Goal: Information Seeking & Learning: Get advice/opinions

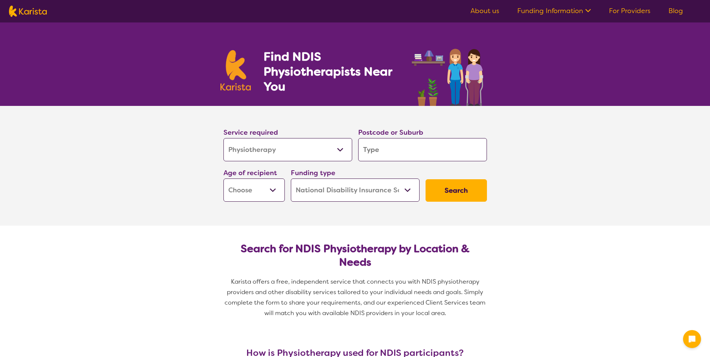
select select "Physiotherapy"
select select "NDIS"
select select "Physiotherapy"
select select "NDIS"
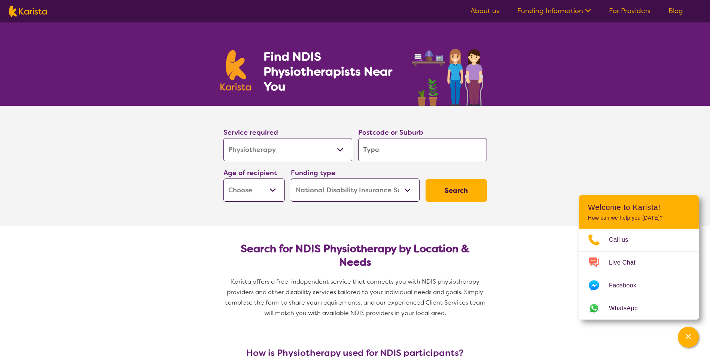
click at [384, 152] on input "search" at bounding box center [422, 149] width 129 height 23
type input "2"
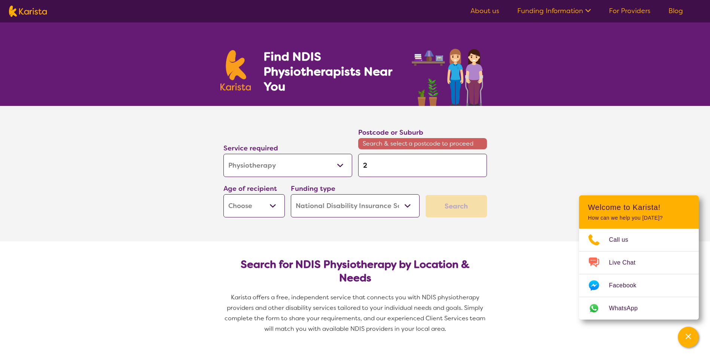
type input "21"
type input "214"
type input "2144"
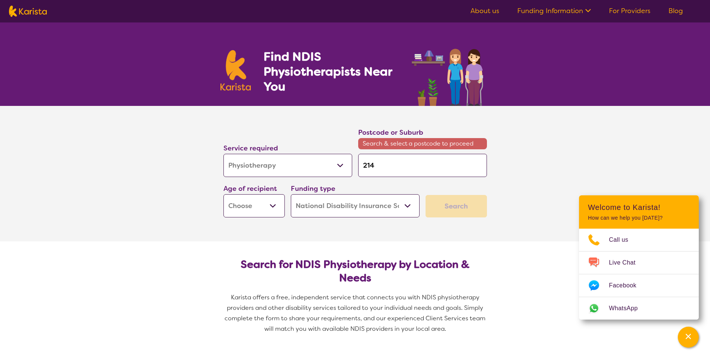
type input "2144"
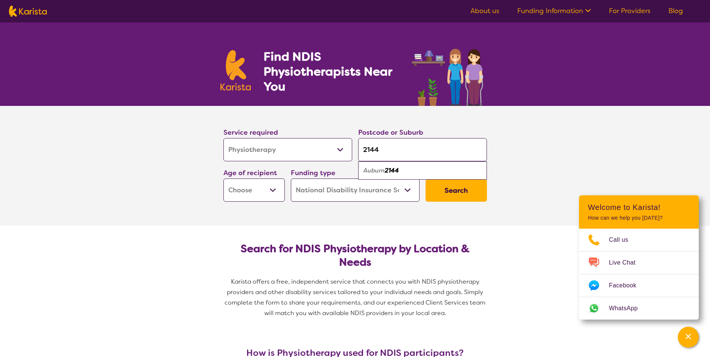
type input "2144"
click at [413, 170] on div "Auburn 2144" at bounding box center [422, 171] width 121 height 14
click at [276, 189] on select "Early Childhood - 0 to 9 Child - 10 to 11 Adolescent - 12 to 17 Adult - 18 to 6…" at bounding box center [253, 190] width 61 height 23
select select "AD"
click at [223, 179] on select "Early Childhood - 0 to 9 Child - 10 to 11 Adolescent - 12 to 17 Adult - 18 to 6…" at bounding box center [253, 190] width 61 height 23
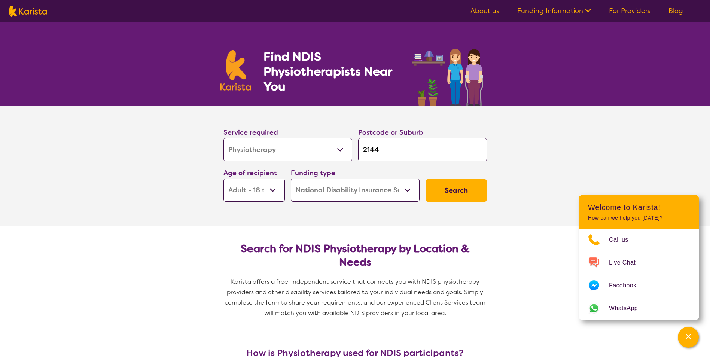
select select "AD"
click at [472, 188] on button "Search" at bounding box center [456, 190] width 61 height 22
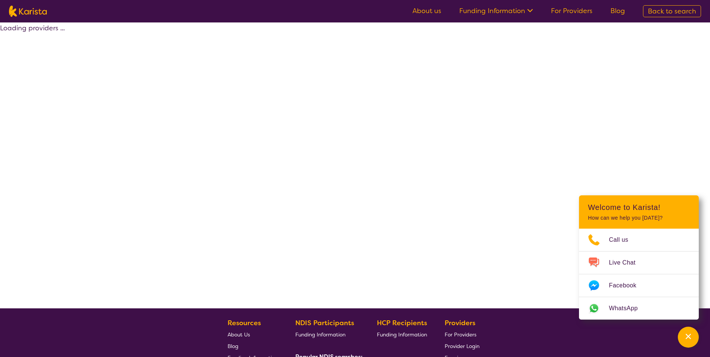
select select "by_score"
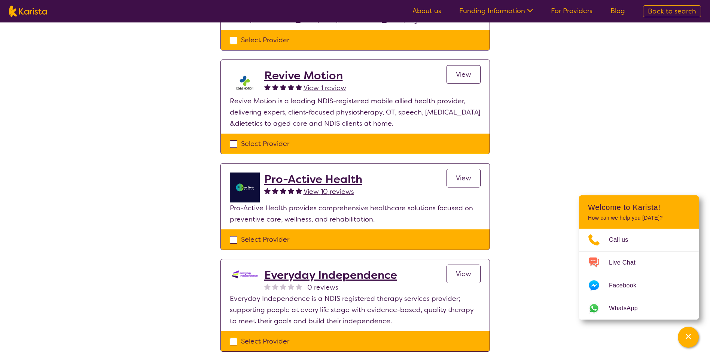
scroll to position [262, 0]
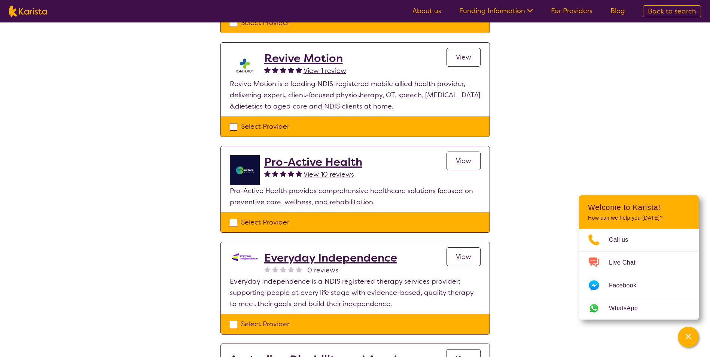
click at [317, 172] on span "View 10 reviews" at bounding box center [329, 174] width 51 height 9
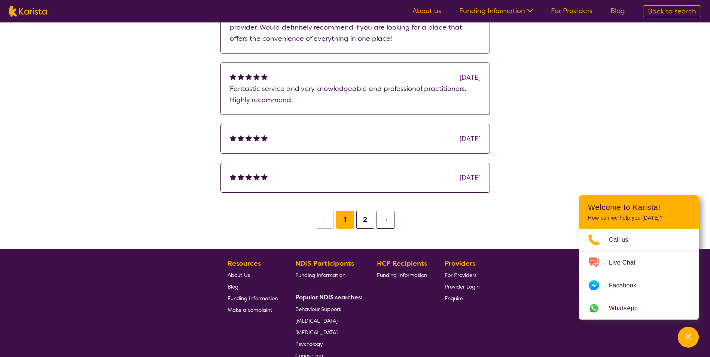
scroll to position [299, 0]
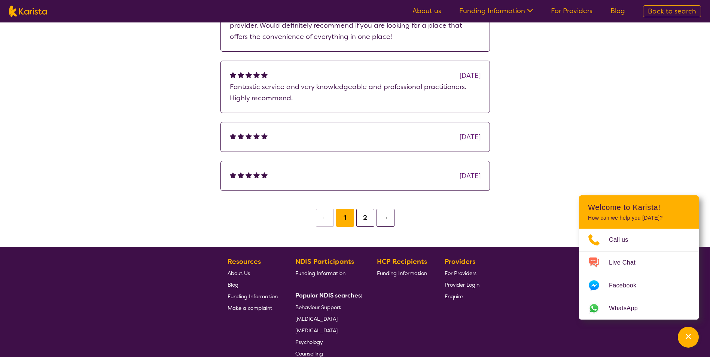
click at [370, 221] on button "2" at bounding box center [365, 218] width 18 height 18
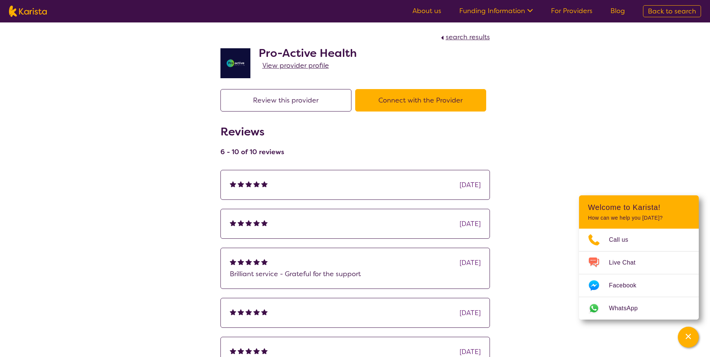
click at [301, 67] on span "View provider profile" at bounding box center [295, 65] width 67 height 9
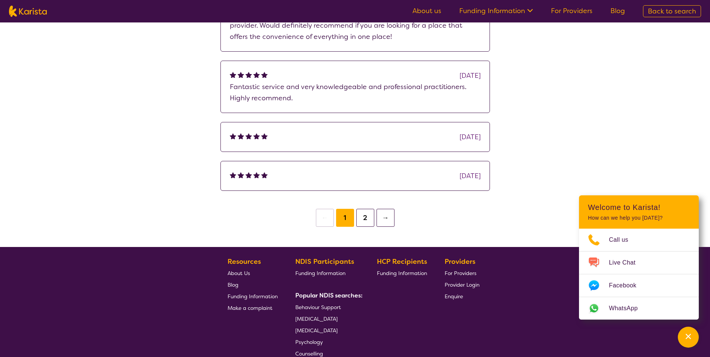
scroll to position [749, 0]
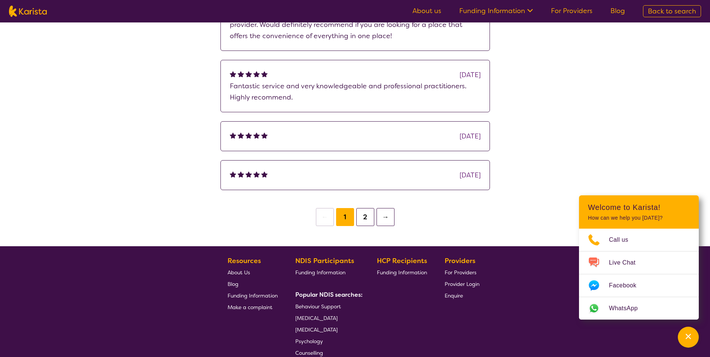
click at [365, 208] on button "2" at bounding box center [365, 217] width 18 height 18
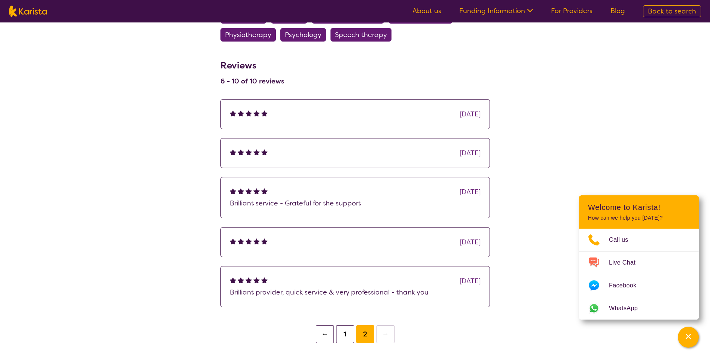
scroll to position [599, 0]
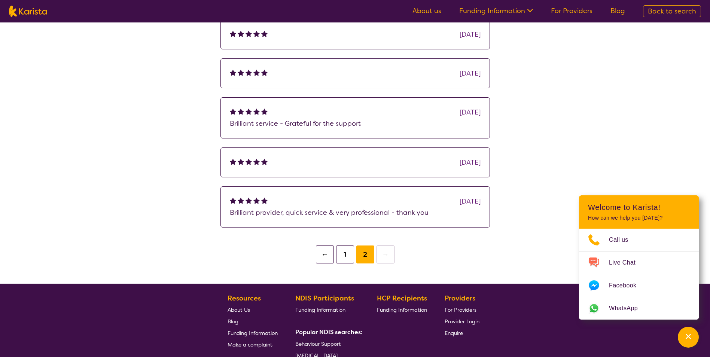
click at [345, 246] on button "1" at bounding box center [345, 255] width 18 height 18
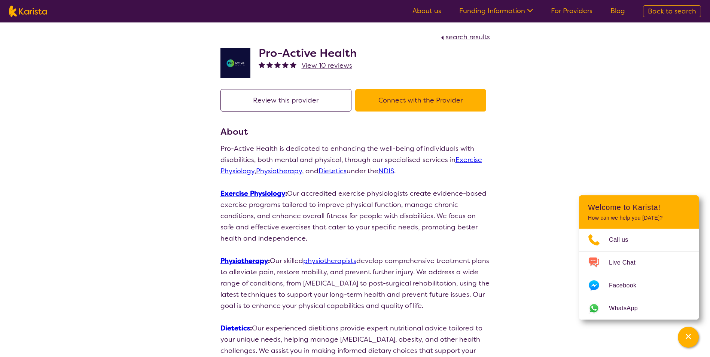
click at [490, 40] on section "search results Pro-Active Health View 10 reviews" at bounding box center [356, 51] width 288 height 58
click at [472, 39] on span "search results" at bounding box center [468, 37] width 44 height 9
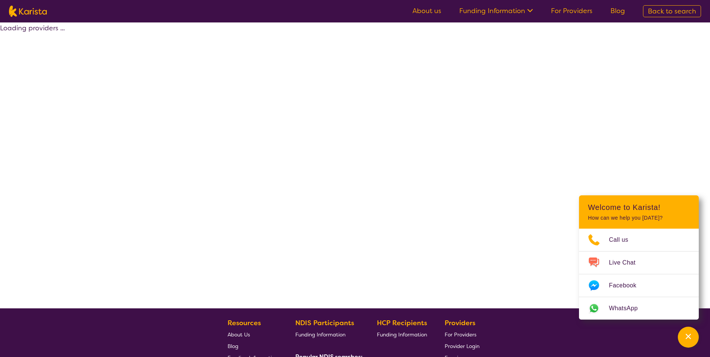
select select "by_score"
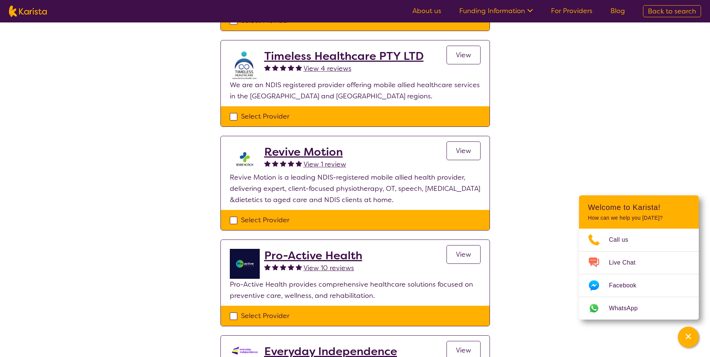
scroll to position [150, 0]
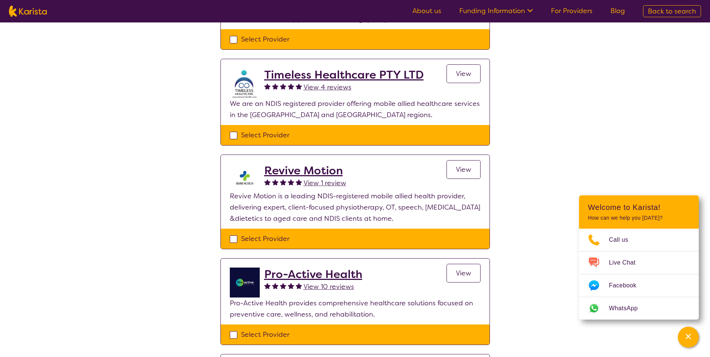
click at [465, 172] on span "View" at bounding box center [463, 169] width 15 height 9
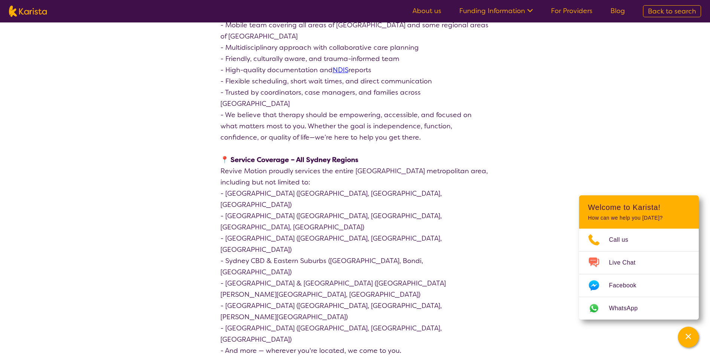
scroll to position [936, 0]
